Goal: Task Accomplishment & Management: Use online tool/utility

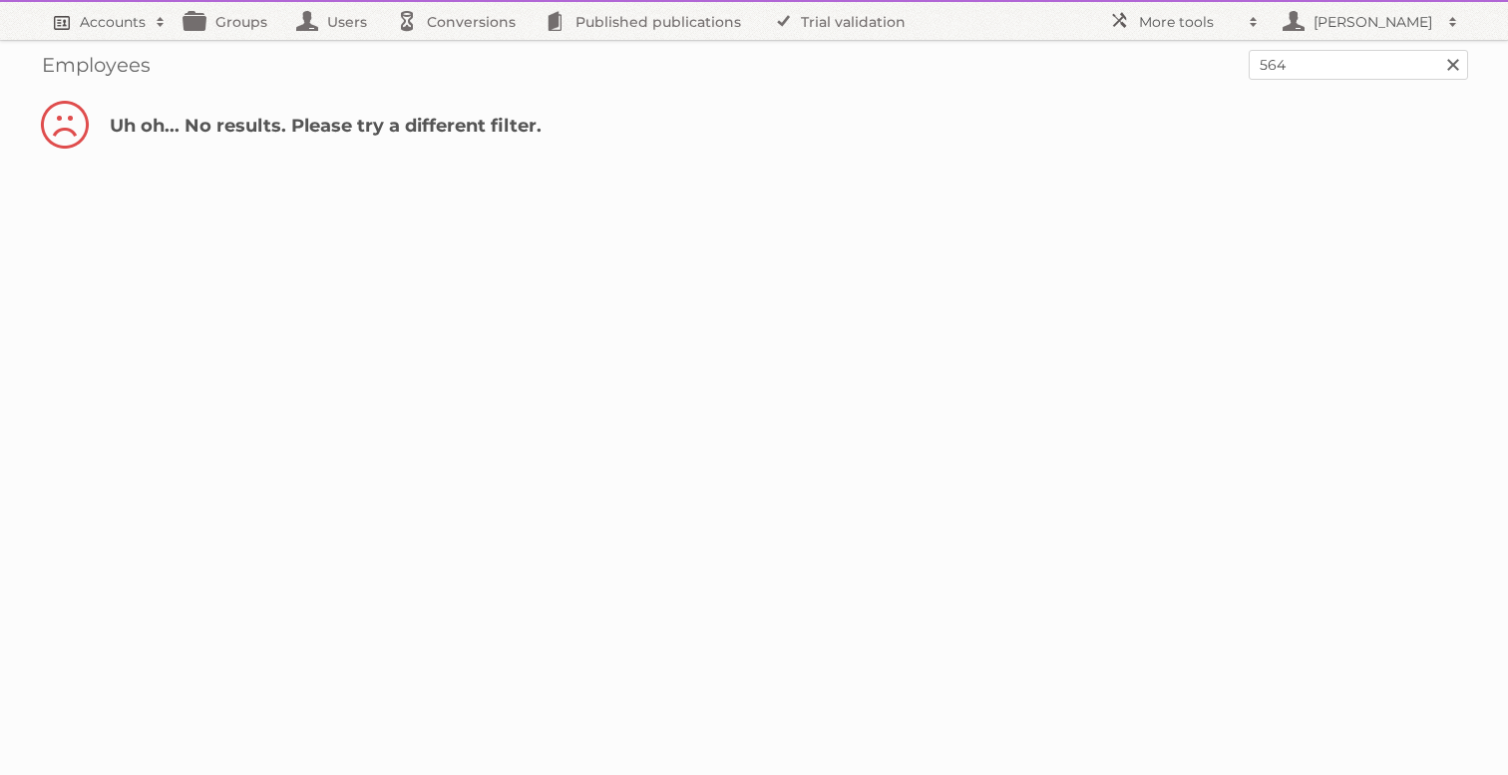
click at [116, 21] on h2 "Accounts" at bounding box center [113, 22] width 66 height 20
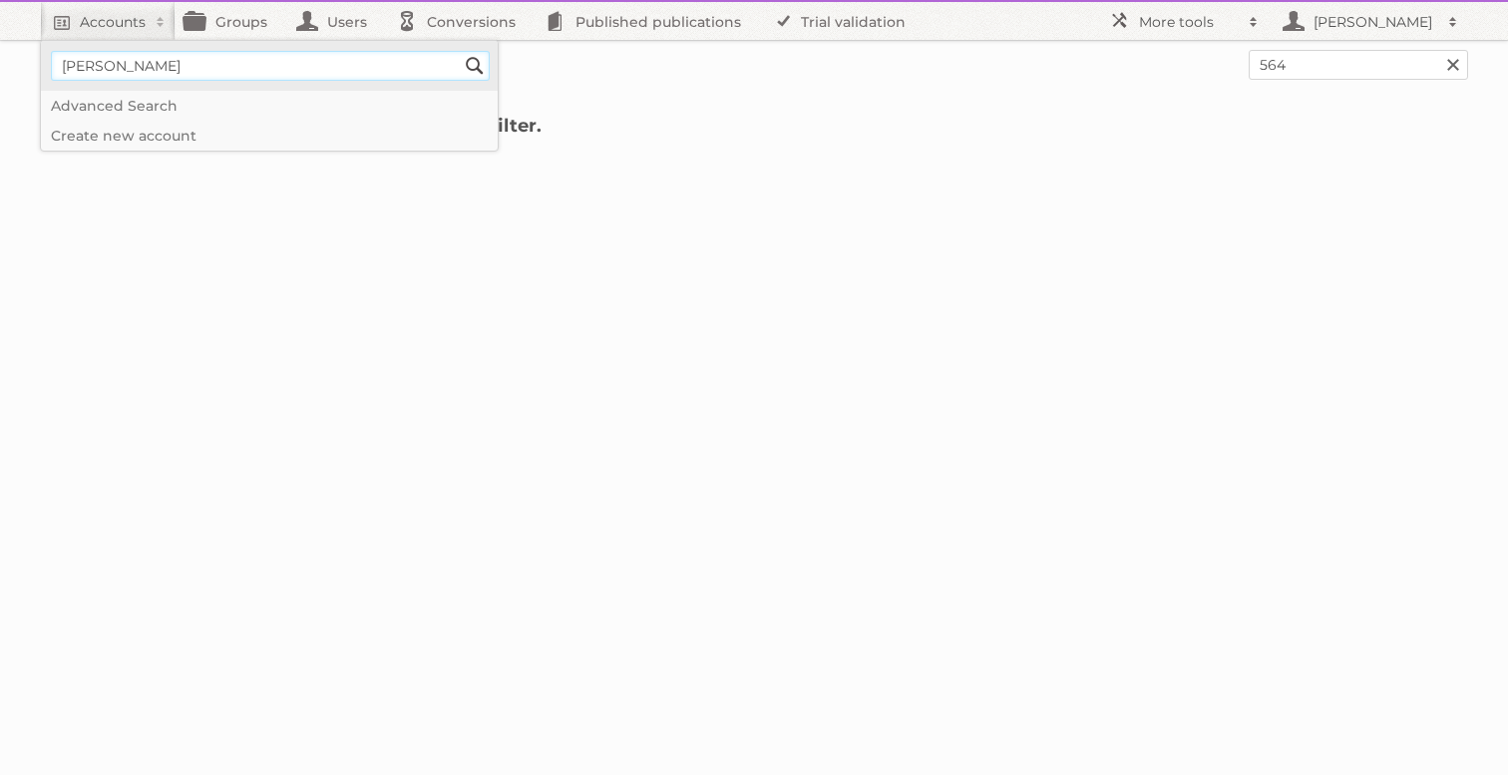
type input"] "[PERSON_NAME]"
click at [460, 51] on input "Search" at bounding box center [475, 66] width 30 height 30
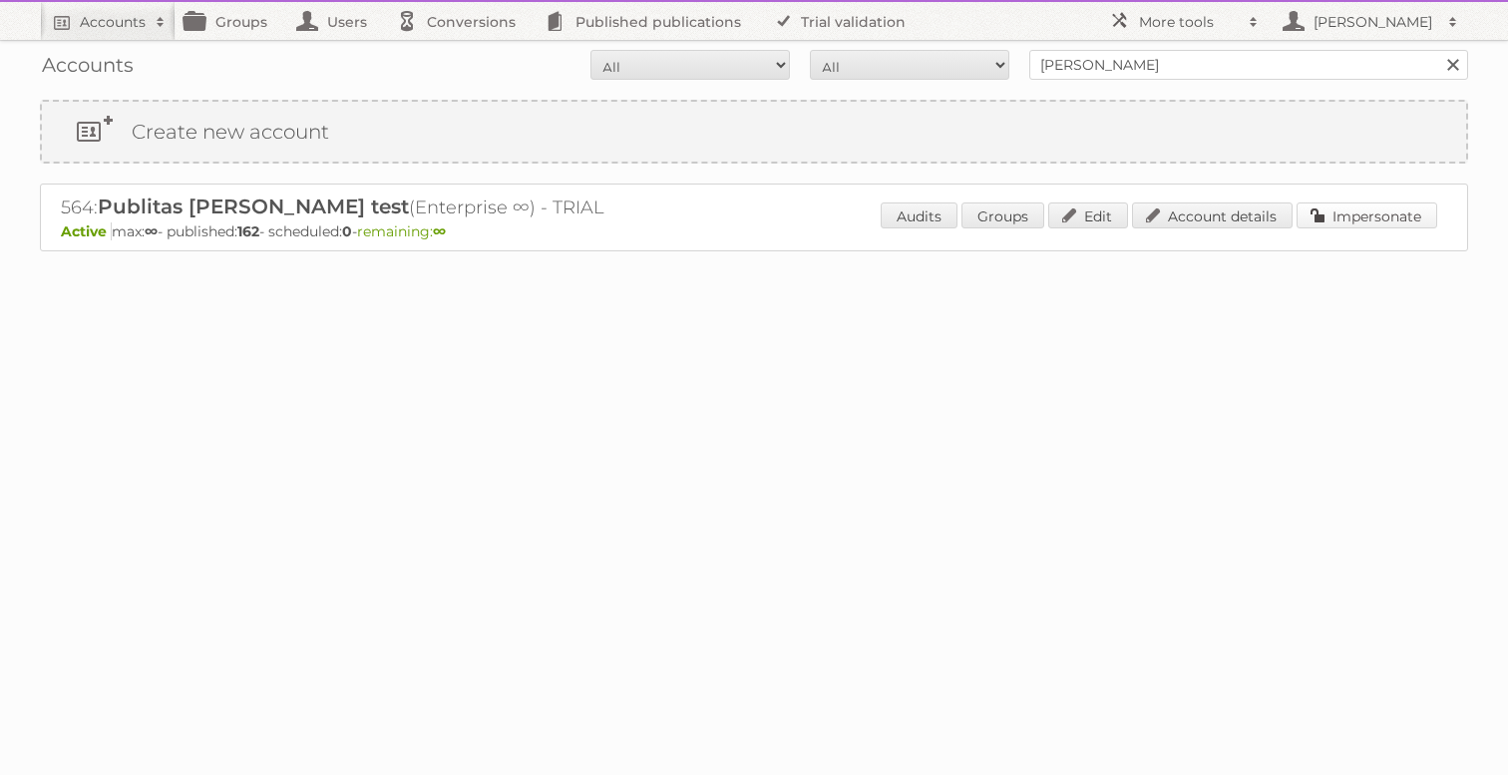
click at [1375, 198] on div "564: Publitas [PERSON_NAME] test (Enterprise ∞) - TRIAL Active max: ∞ - publish…" at bounding box center [754, 217] width 1428 height 68
click at [1365, 205] on link "Impersonate" at bounding box center [1366, 215] width 141 height 26
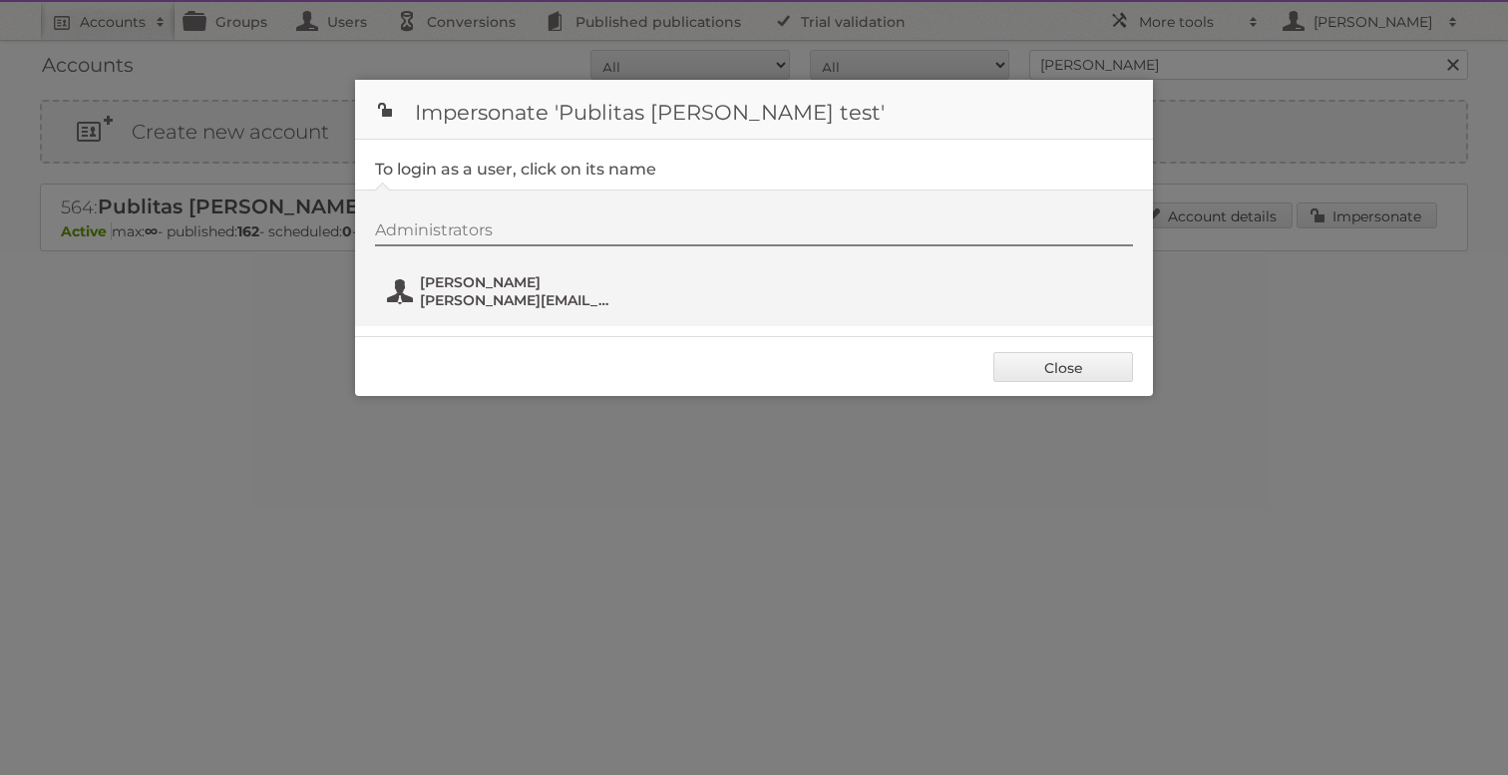
click at [467, 275] on span "[PERSON_NAME]" at bounding box center [516, 282] width 193 height 18
